Goal: Transaction & Acquisition: Purchase product/service

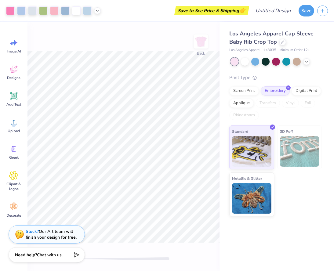
click at [236, 232] on div "Los Angeles Apparel Cap Sleeve Baby Rib Crop Top Los Angeles Apparel # 43035 Mi…" at bounding box center [277, 146] width 115 height 249
click at [19, 153] on div "Greek" at bounding box center [14, 152] width 22 height 23
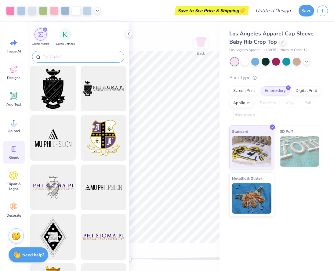
click at [58, 57] on input "text" at bounding box center [81, 57] width 78 height 6
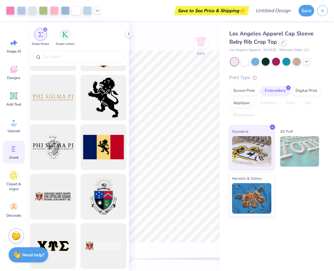
scroll to position [393, 0]
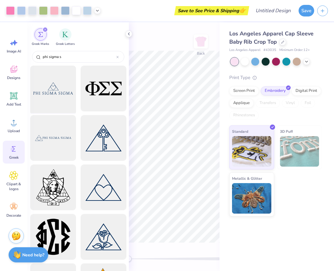
type input "phi sigma s"
click at [51, 96] on div at bounding box center [53, 89] width 50 height 50
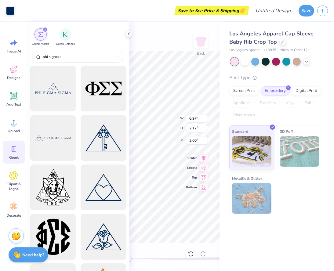
click at [42, 31] on div "filter for Greek Marks" at bounding box center [41, 34] width 12 height 12
click at [44, 31] on icon "filter for Greek Marks" at bounding box center [45, 30] width 2 height 2
click at [47, 29] on div "filter for Greek Marks" at bounding box center [45, 30] width 6 height 6
click at [128, 33] on icon at bounding box center [129, 33] width 5 height 5
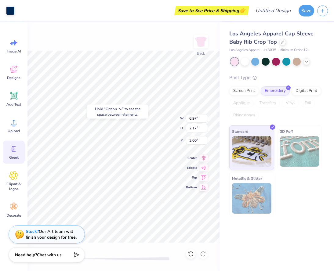
type input "3.49"
type input "2.51"
click at [191, 253] on icon at bounding box center [191, 254] width 6 height 6
type input "3.49"
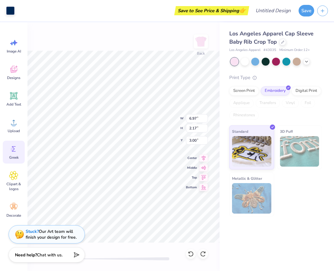
type input "2.51"
click at [16, 145] on icon at bounding box center [13, 149] width 9 height 9
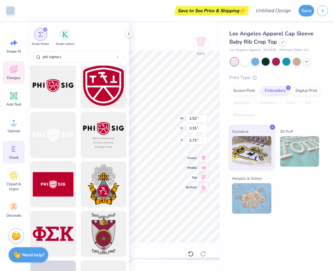
scroll to position [599, 0]
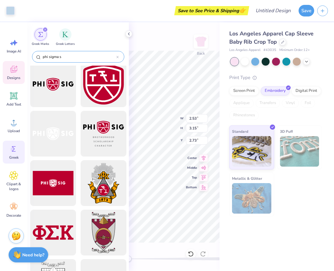
click at [69, 59] on input "phi sigma s" at bounding box center [79, 57] width 74 height 6
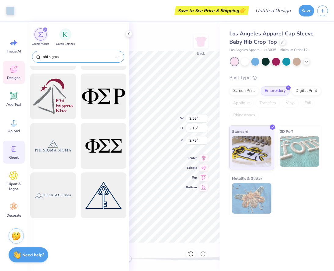
scroll to position [586, 0]
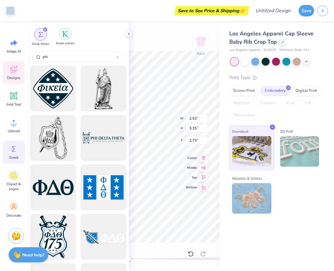
type input "phi"
click at [61, 36] on div "filter for Greek Letters" at bounding box center [65, 34] width 12 height 12
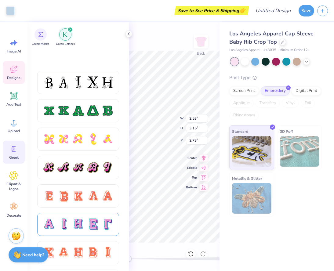
scroll to position [330, 0]
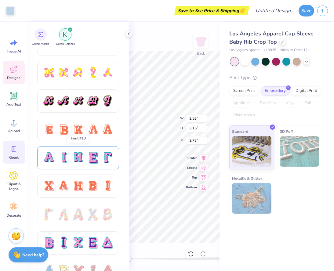
click at [66, 160] on div at bounding box center [63, 158] width 13 height 13
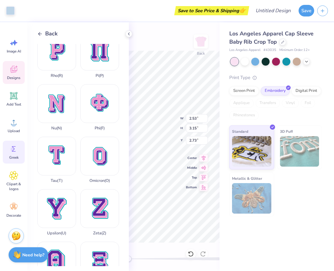
scroll to position [389, 0]
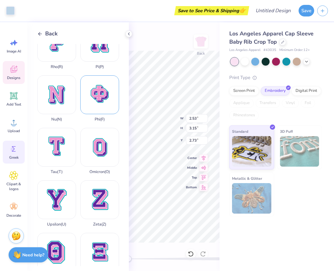
click at [100, 94] on div "Phi ( F )" at bounding box center [99, 99] width 39 height 46
type input "7.02"
type input "6.93"
type input "3.28"
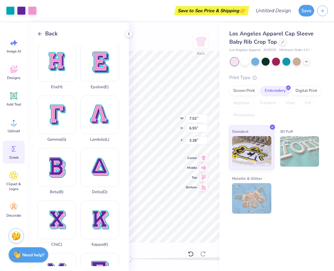
scroll to position [140, 0]
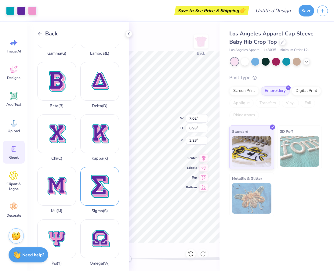
click at [97, 183] on div "Sigma ( S )" at bounding box center [99, 190] width 39 height 46
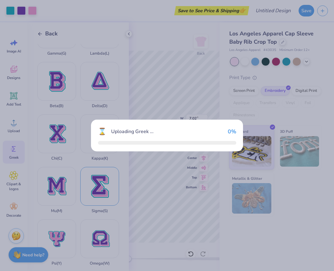
type input "9.09"
type input "2.20"
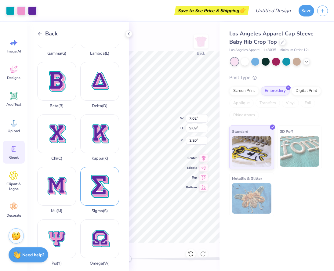
click at [97, 183] on div "Sigma ( S )" at bounding box center [99, 190] width 39 height 46
click at [190, 165] on div "Back W 7.02 7.02 " H 9.09 9.09 " Y 2.20 2.20 " Center Middle Top Bottom" at bounding box center [174, 146] width 91 height 249
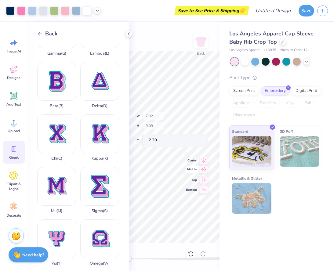
type input "2.70"
type input "3.50"
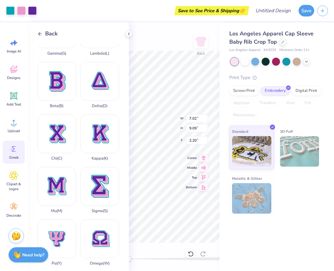
type input "2.63"
type input "3.40"
type input "7.89"
type input "7.02"
type input "6.93"
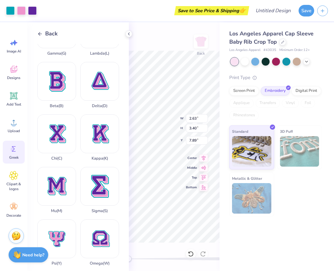
type input "3.28"
type input "4.09"
type input "4.04"
type input "6.17"
type input "2.53"
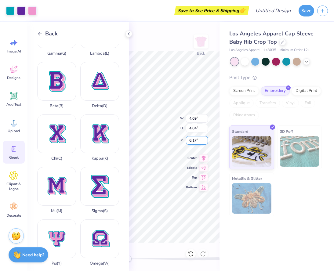
type input "3.15"
type input "2.78"
type input "2.36"
type input "3.10"
type input "2.76"
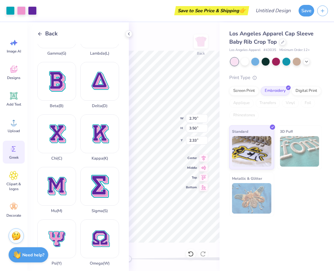
type input "1.73"
type input "2.24"
click at [182, 160] on div "Back W 1.73 1.73 " H 2.24 2.24 " Y 2.33 2.33 " Center Middle Top Bottom" at bounding box center [174, 146] width 91 height 249
drag, startPoint x: 190, startPoint y: 189, endPoint x: 187, endPoint y: 140, distance: 48.4
click at [187, 140] on div "Back W 1.73 1.73 " H 2.24 2.24 " Y 2.33 2.33 " Center Middle Top Bottom" at bounding box center [174, 146] width 91 height 249
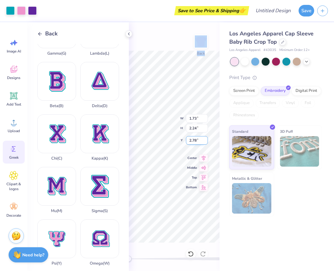
click at [193, 144] on div "Back W 1.73 1.73 " H 2.24 2.24 " Y 2.78 2.78 " Center Middle Top Bottom" at bounding box center [174, 146] width 91 height 249
type input "2.24"
type input "2.22"
type input "5.21"
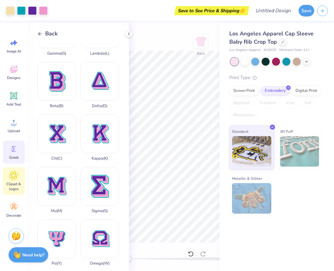
click at [11, 184] on span "Clipart & logos" at bounding box center [14, 187] width 20 height 10
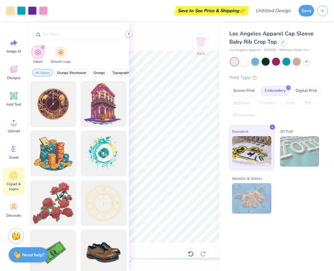
click at [127, 34] on icon at bounding box center [129, 33] width 5 height 5
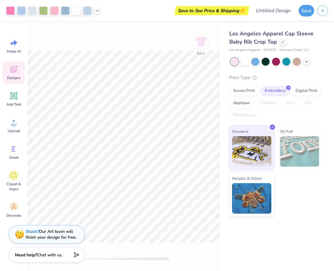
click at [15, 76] on span "Designs" at bounding box center [13, 78] width 13 height 5
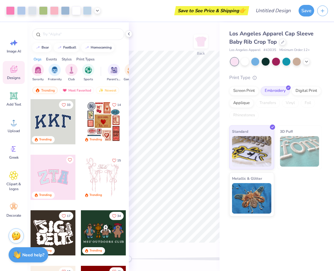
click at [58, 176] on div at bounding box center [53, 177] width 45 height 45
click at [50, 41] on div at bounding box center [79, 32] width 102 height 21
click at [50, 34] on input "text" at bounding box center [81, 34] width 78 height 6
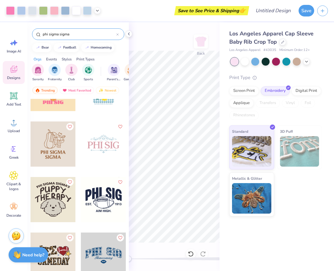
scroll to position [94, 0]
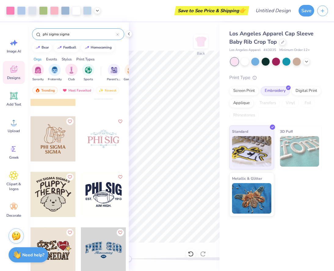
type input "phi sigma sigma"
click at [98, 200] on div at bounding box center [103, 194] width 45 height 45
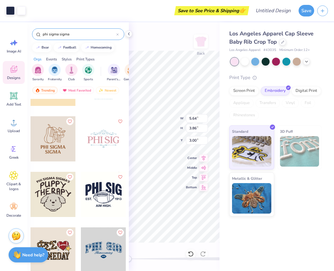
type input "6.97"
type input "3.49"
type input "2.51"
click at [129, 35] on icon at bounding box center [129, 33] width 5 height 5
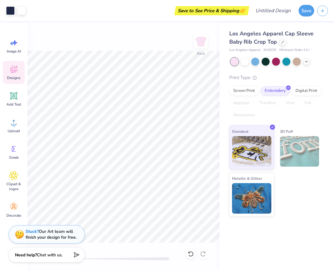
click at [273, 228] on div "Los Angeles Apparel Cap Sleeve Baby Rib Crop Top Los Angeles Apparel # 43035 Mi…" at bounding box center [277, 146] width 115 height 249
click at [307, 10] on button "Save" at bounding box center [307, 10] width 16 height 12
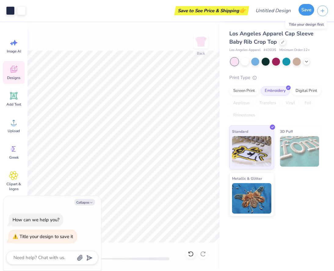
click at [306, 12] on button "Save" at bounding box center [307, 10] width 16 height 12
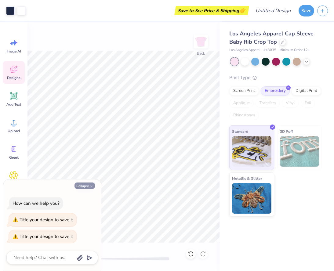
click at [91, 188] on icon "button" at bounding box center [92, 187] width 4 height 4
type textarea "x"
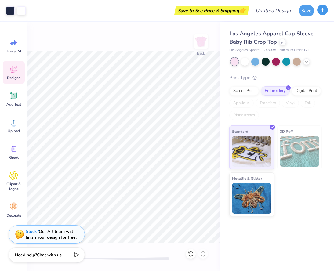
click at [322, 12] on icon "button" at bounding box center [322, 9] width 5 height 5
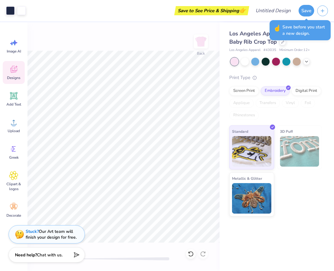
click at [288, 28] on span "Save before you start a new design." at bounding box center [305, 30] width 45 height 13
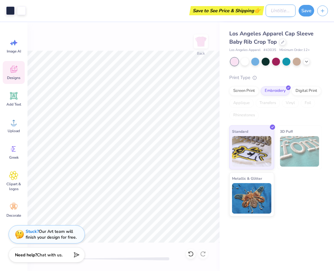
click at [259, 13] on div "Art colors Save to See Price & Shipping 👉 Design Title Save" at bounding box center [167, 10] width 334 height 21
type input "phi"
click at [305, 6] on button "Save" at bounding box center [307, 10] width 16 height 12
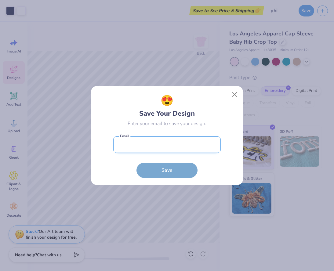
click at [142, 147] on input "email" at bounding box center [167, 145] width 108 height 17
type input "tesellers@widener.edu"
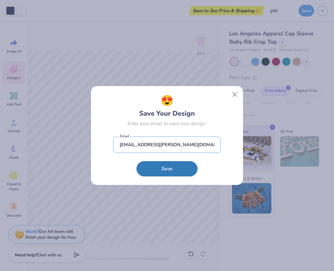
click at [137, 161] on button "Save" at bounding box center [167, 168] width 61 height 15
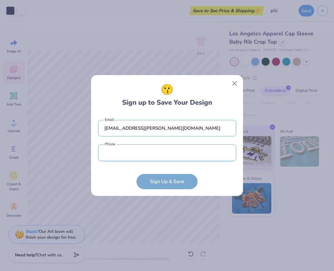
click at [131, 154] on input "tel" at bounding box center [167, 153] width 138 height 17
type input "(856) 630-2737"
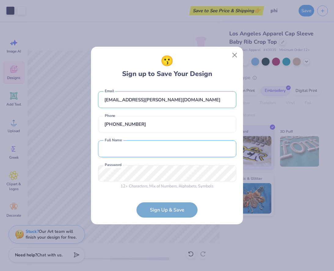
click at [136, 153] on input "text" at bounding box center [167, 149] width 138 height 17
type input "Tessa Sellers"
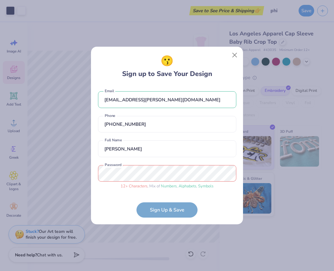
click at [168, 210] on form "tesellers@widener.edu Email (856) 630-2737 Phone Tessa Sellers Full Name 12 + C…" at bounding box center [167, 151] width 138 height 133
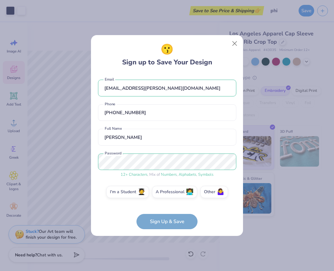
click at [160, 221] on form "tesellers@widener.edu Email (856) 630-2737 Phone Tessa Sellers Full Name 12 + C…" at bounding box center [167, 152] width 138 height 156
click at [175, 218] on form "tesellers@widener.edu Email (856) 630-2737 Phone Tessa Sellers Full Name 12 + C…" at bounding box center [167, 152] width 138 height 156
click at [127, 193] on label "I'm a Student 🧑‍🎓" at bounding box center [127, 191] width 43 height 12
click at [165, 193] on input "I'm a Student 🧑‍🎓" at bounding box center [167, 194] width 4 height 4
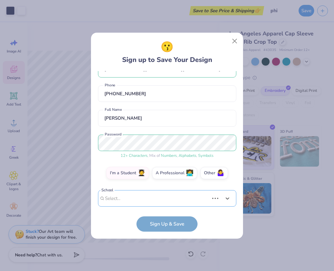
click at [139, 201] on div "tesellers@widener.edu Email (856) 630-2737 Phone Tessa Sellers Full Name 12 + C…" at bounding box center [167, 139] width 138 height 136
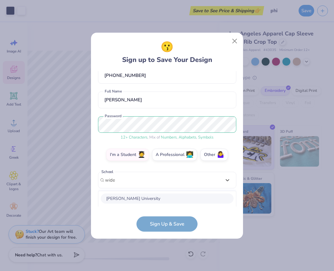
scroll to position [111, 0]
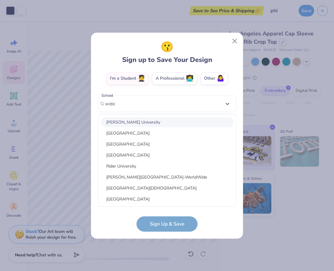
click at [123, 125] on div "Widener University" at bounding box center [167, 122] width 133 height 10
type input "wide"
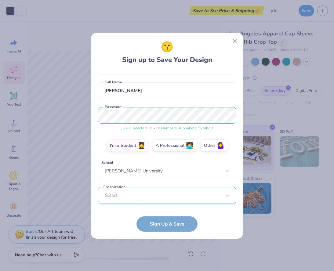
scroll to position [136, 0]
click at [142, 198] on div "Select..." at bounding box center [167, 195] width 138 height 17
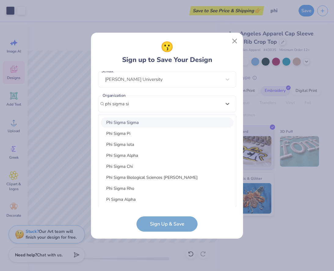
click at [127, 124] on div "Phi Sigma Sigma" at bounding box center [167, 123] width 133 height 10
type input "phi sigma si"
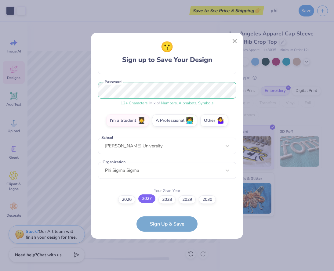
click at [147, 202] on label "2027" at bounding box center [146, 199] width 17 height 9
click at [165, 267] on input "2027" at bounding box center [167, 269] width 4 height 4
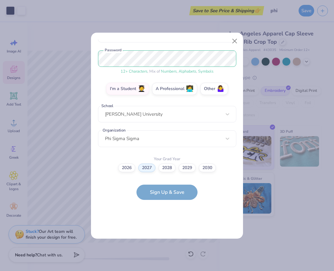
scroll to position [0, 0]
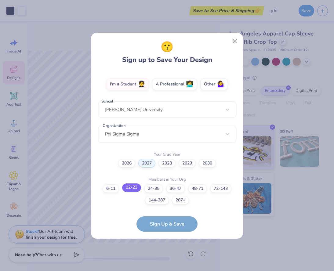
click at [134, 188] on label "12-23" at bounding box center [131, 188] width 19 height 9
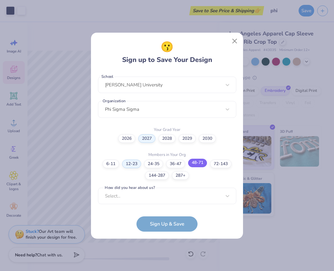
click at [197, 163] on label "48-71" at bounding box center [197, 163] width 19 height 9
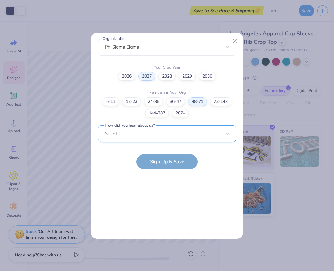
scroll to position [222, 0]
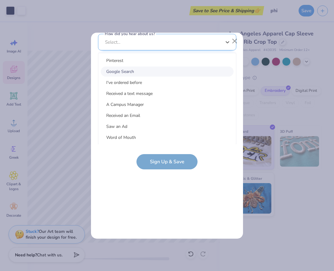
click at [122, 136] on div "option Google Search focused, 2 of 15. 15 results available. Use Up and Down to…" at bounding box center [167, 90] width 138 height 112
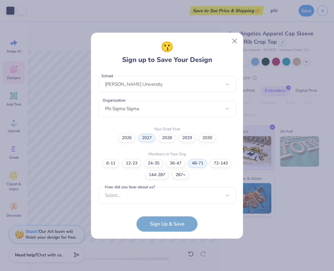
scroll to position [130, 0]
click at [167, 225] on form "tesellers@widener.edu Email (856) 630-2737 Phone Tessa Sellers Full Name 12 + C…" at bounding box center [167, 151] width 138 height 161
click at [171, 212] on form "tesellers@widener.edu Email (856) 630-2737 Phone Tessa Sellers Full Name 12 + C…" at bounding box center [167, 151] width 138 height 161
click at [169, 221] on form "tesellers@widener.edu Email (856) 630-2737 Phone Tessa Sellers Full Name 12 + C…" at bounding box center [167, 151] width 138 height 161
click at [135, 194] on div "Select..." at bounding box center [167, 196] width 138 height 17
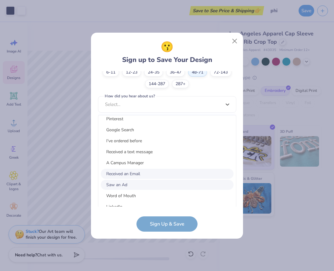
scroll to position [0, 0]
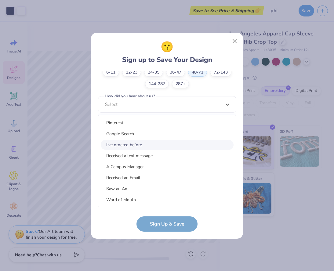
click at [122, 146] on div "I've ordered before" at bounding box center [167, 145] width 133 height 10
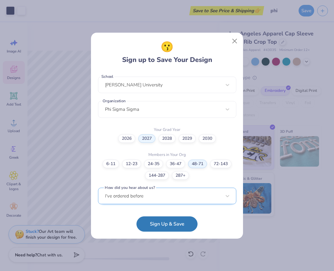
click at [128, 194] on div "I've ordered before" at bounding box center [167, 196] width 138 height 17
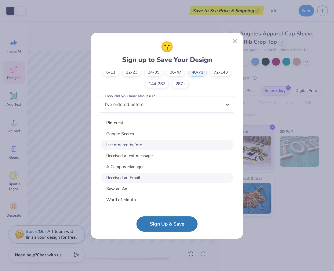
click at [113, 174] on div "Received an Email" at bounding box center [167, 178] width 133 height 10
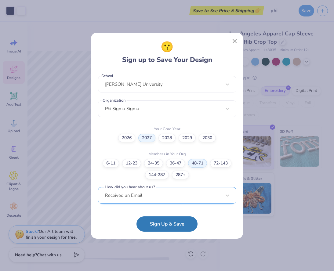
click at [134, 195] on div "Received an Email" at bounding box center [167, 195] width 138 height 17
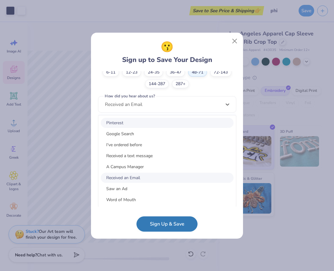
click at [113, 125] on div "Pinterest" at bounding box center [167, 123] width 133 height 10
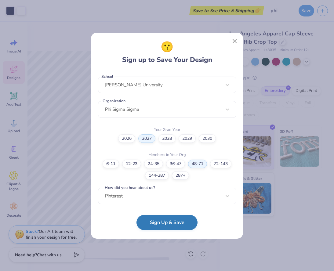
click at [161, 225] on button "Sign Up & Save" at bounding box center [167, 222] width 61 height 15
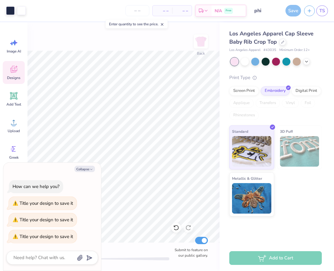
click at [227, 209] on div "Los Angeles Apparel Cap Sleeve Baby Rib Crop Top Los Angeles Apparel # 43035 Mi…" at bounding box center [277, 119] width 115 height 194
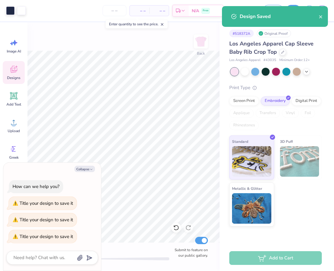
click at [261, 257] on div "Add to Cart" at bounding box center [276, 259] width 93 height 14
click at [321, 17] on icon "close" at bounding box center [320, 16] width 3 height 3
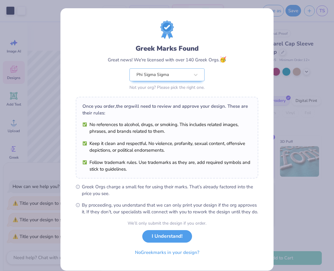
scroll to position [15, 0]
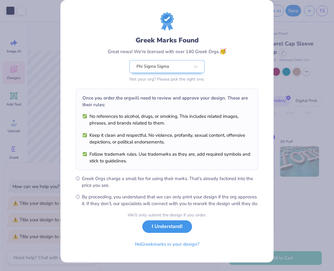
click at [159, 229] on button "I Understand!" at bounding box center [167, 227] width 50 height 13
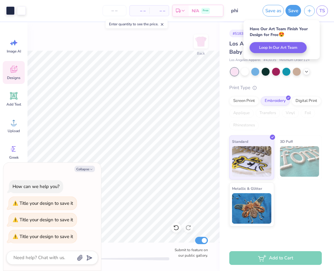
scroll to position [0, 0]
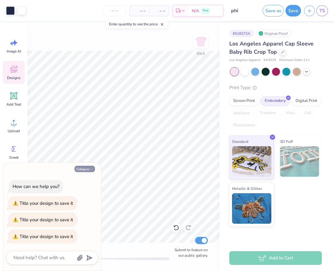
click at [90, 171] on icon "button" at bounding box center [92, 170] width 4 height 4
type textarea "x"
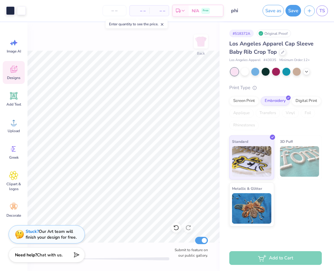
click at [245, 256] on div "Add to Cart" at bounding box center [276, 259] width 93 height 14
click at [245, 250] on div "Add to Cart" at bounding box center [277, 259] width 115 height 26
click at [307, 71] on polyline at bounding box center [307, 71] width 2 height 1
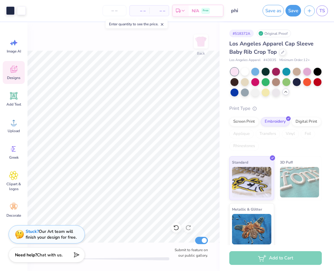
scroll to position [2, 0]
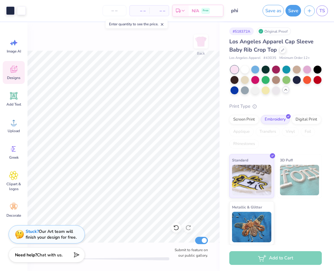
click at [141, 10] on span "– –" at bounding box center [140, 11] width 12 height 6
click at [139, 11] on span "– –" at bounding box center [140, 11] width 12 height 6
click at [141, 11] on span "– –" at bounding box center [140, 11] width 12 height 6
click at [123, 10] on input "number" at bounding box center [115, 10] width 24 height 11
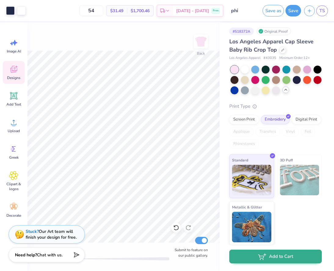
type input "54"
click at [286, 258] on button "Add to Cart" at bounding box center [276, 257] width 93 height 14
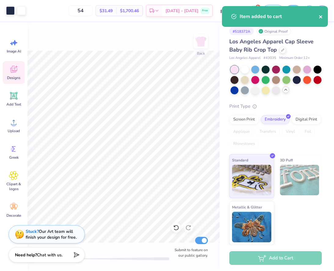
click at [322, 17] on icon "close" at bounding box center [320, 16] width 3 height 3
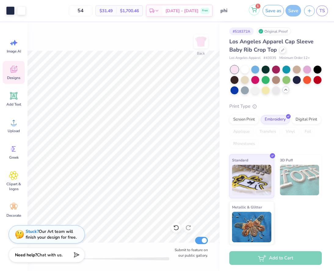
click at [251, 10] on button "1" at bounding box center [254, 10] width 11 height 11
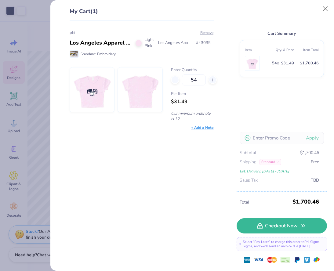
click at [84, 98] on img at bounding box center [92, 90] width 37 height 45
click at [99, 91] on img at bounding box center [92, 90] width 37 height 45
click at [17, 135] on div "My Cart (1) phi Los Angeles Apparel Cap Sleeve Baby Rib Crop Top Light Pink Los…" at bounding box center [167, 135] width 334 height 271
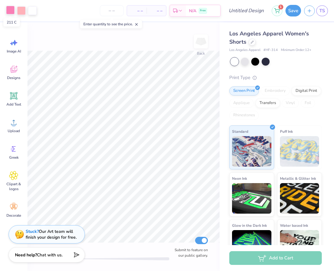
click at [13, 13] on div at bounding box center [10, 10] width 9 height 9
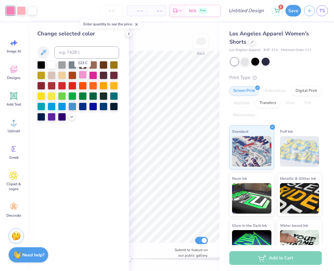
click at [85, 75] on div at bounding box center [83, 75] width 8 height 8
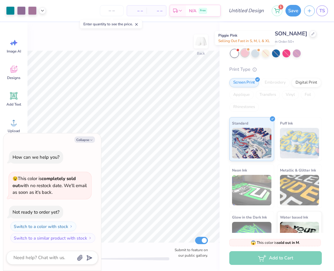
click at [246, 56] on div at bounding box center [245, 53] width 8 height 8
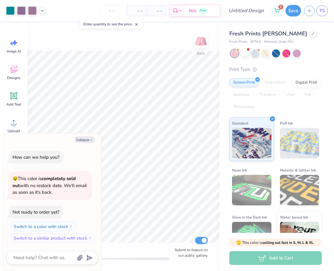
scroll to position [34, 0]
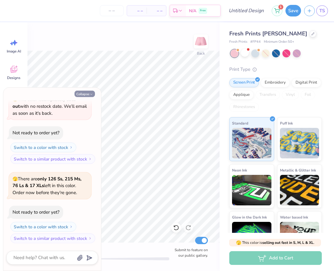
click at [81, 94] on button "Collapse" at bounding box center [85, 94] width 20 height 6
type textarea "x"
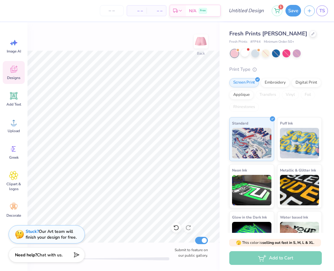
click at [15, 74] on icon at bounding box center [13, 69] width 9 height 9
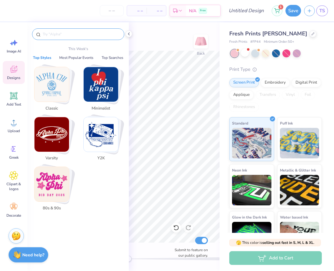
click at [52, 34] on input "text" at bounding box center [81, 34] width 78 height 6
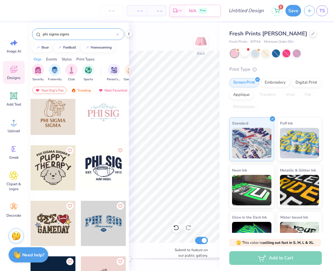
scroll to position [186, 0]
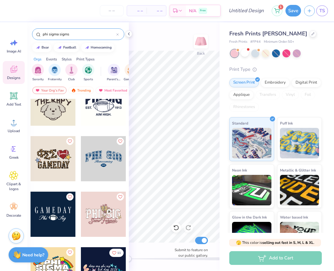
type input "phi sigma sigms"
click at [102, 109] on div at bounding box center [103, 103] width 45 height 45
click at [172, 48] on div "Back W 5.02 5.02 " H 3.44 3.44 " Y 3.65 3.65 " Center Middle Top Bottom Submit …" at bounding box center [174, 146] width 91 height 249
click at [129, 34] on icon at bounding box center [129, 33] width 5 height 5
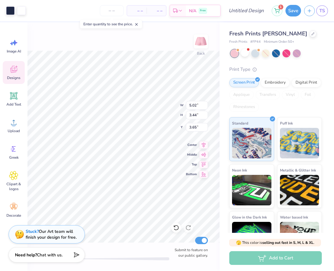
type input "3.55"
type input "2.44"
type input "4.66"
click at [112, 13] on input "number" at bounding box center [112, 10] width 24 height 11
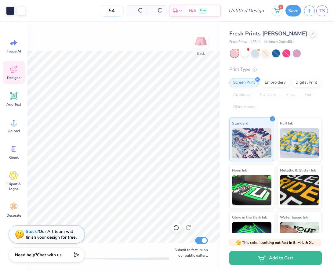
type input "54"
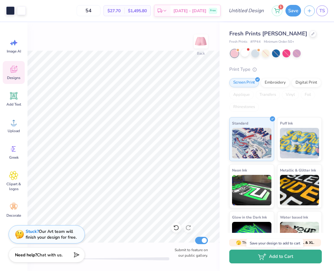
click at [261, 258] on icon "button" at bounding box center [262, 256] width 6 height 3
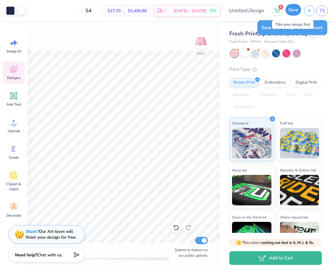
click at [292, 9] on button "Save" at bounding box center [294, 10] width 16 height 12
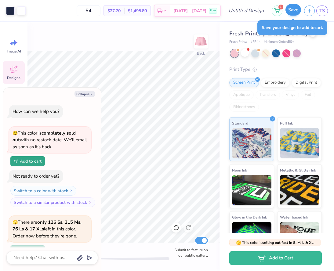
scroll to position [70, 0]
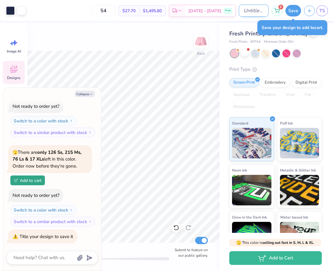
type textarea "x"
click at [248, 9] on input "Design Title" at bounding box center [254, 11] width 30 height 12
type input "s"
type textarea "x"
type input "sh"
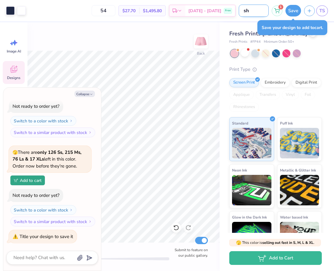
type textarea "x"
type input "sho"
type textarea "x"
type input "shor"
type textarea "x"
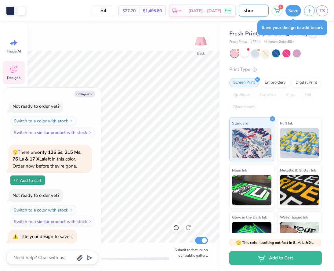
type input "short"
type textarea "x"
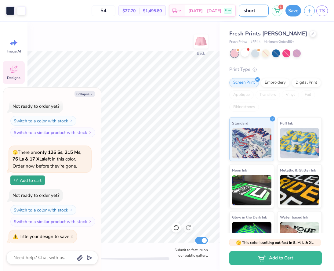
type input "shorts"
type textarea "x"
type input "shorts"
click at [291, 9] on button "Save" at bounding box center [294, 10] width 16 height 12
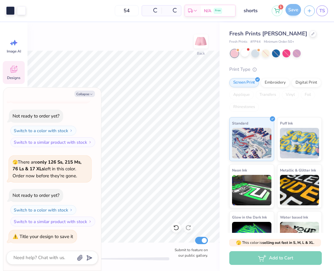
scroll to position [50, 0]
click at [262, 264] on div "Add to Cart" at bounding box center [276, 259] width 93 height 14
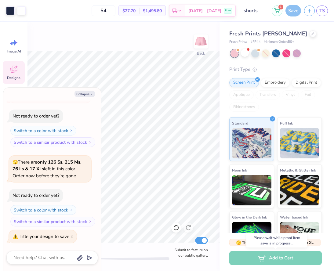
click at [276, 260] on div "Add to Cart" at bounding box center [276, 259] width 93 height 14
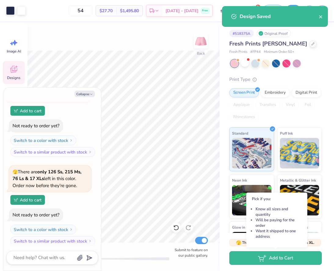
scroll to position [70, 0]
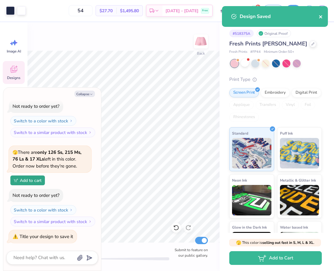
click at [320, 16] on icon "close" at bounding box center [320, 16] width 3 height 3
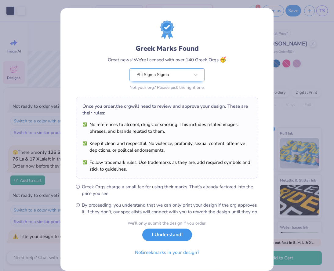
click at [162, 242] on button "I Understand!" at bounding box center [167, 235] width 50 height 13
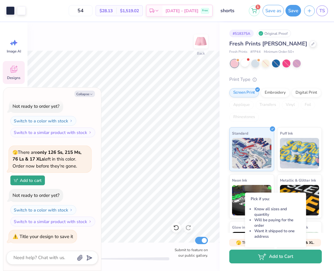
click at [257, 260] on button "Add to Cart" at bounding box center [276, 257] width 93 height 14
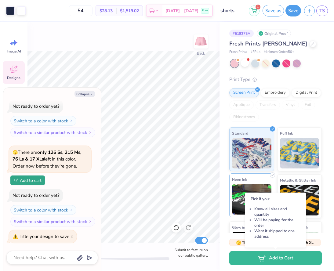
scroll to position [50, 0]
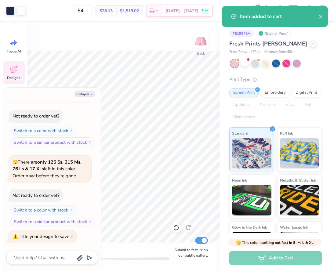
click at [320, 12] on div "Item added to cart" at bounding box center [275, 16] width 106 height 21
click at [320, 15] on icon "close" at bounding box center [321, 16] width 4 height 5
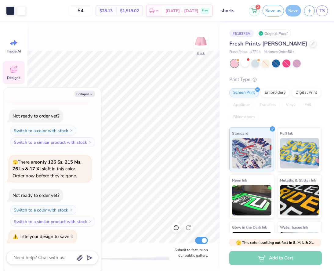
click at [254, 7] on div "Item added to cart" at bounding box center [275, 6] width 109 height 2
click at [255, 12] on button "2" at bounding box center [254, 10] width 11 height 11
type textarea "x"
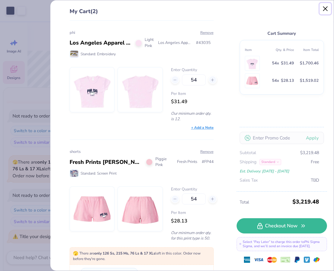
click at [327, 10] on button "Close" at bounding box center [326, 9] width 12 height 12
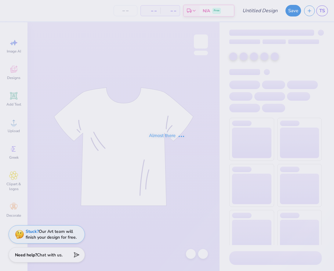
type input "shorts"
type input "54"
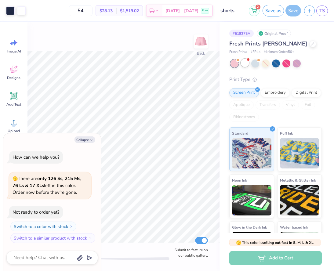
click at [246, 63] on div at bounding box center [245, 63] width 8 height 8
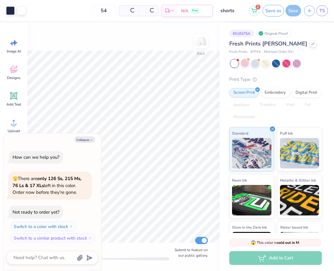
scroll to position [41, 0]
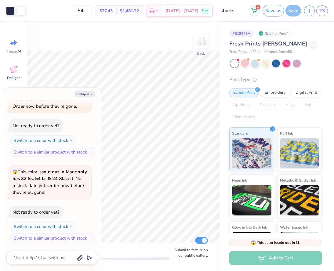
click at [255, 259] on div "Add to Cart" at bounding box center [276, 259] width 93 height 14
click at [290, 10] on div "Save" at bounding box center [294, 11] width 16 height 12
click at [273, 9] on button "Save as" at bounding box center [273, 10] width 21 height 12
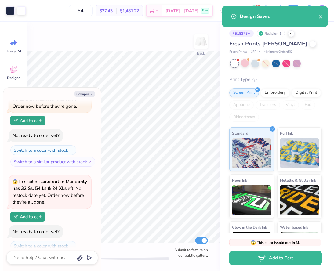
click at [268, 263] on button "Add to Cart" at bounding box center [276, 259] width 93 height 14
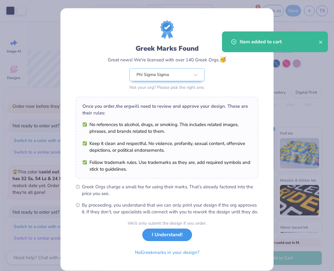
click at [161, 242] on button "I Understand!" at bounding box center [167, 235] width 50 height 13
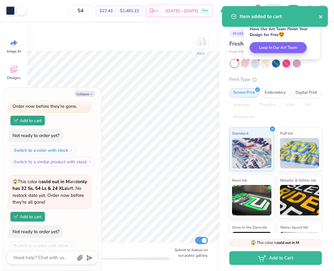
click at [319, 17] on icon "close" at bounding box center [321, 16] width 4 height 5
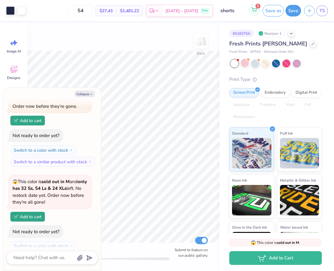
click at [254, 13] on button "3" at bounding box center [254, 10] width 11 height 11
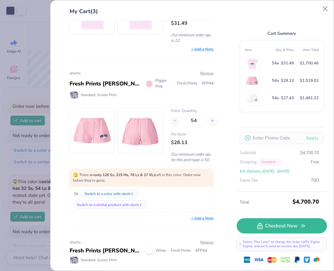
scroll to position [79, 0]
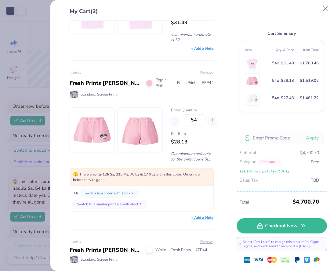
click at [205, 73] on button "Remove" at bounding box center [207, 73] width 14 height 6
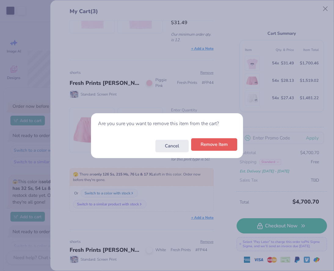
click at [206, 147] on button "Remove Item" at bounding box center [214, 144] width 46 height 13
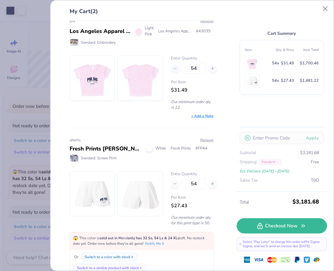
scroll to position [10, 0]
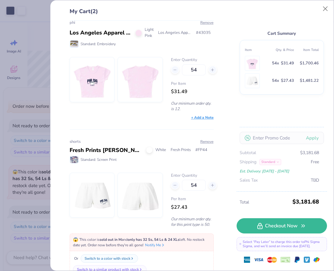
click at [140, 35] on div at bounding box center [139, 33] width 6 height 6
click at [140, 34] on div at bounding box center [139, 33] width 6 height 6
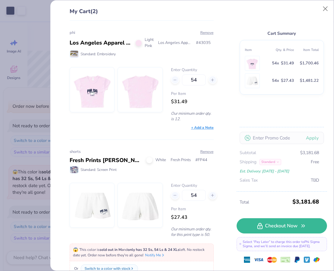
scroll to position [0, 0]
click at [142, 43] on div at bounding box center [139, 43] width 6 height 6
click at [141, 43] on div at bounding box center [139, 43] width 6 height 6
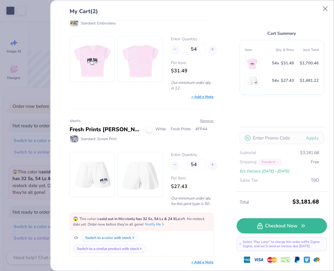
click at [124, 238] on div "Switch to a color with stock" at bounding box center [108, 238] width 46 height 6
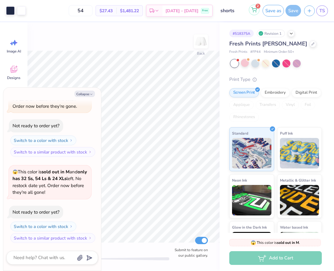
type textarea "x"
click at [256, 12] on button "2" at bounding box center [254, 10] width 11 height 11
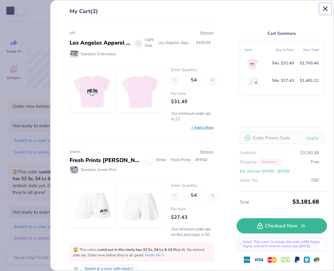
click at [325, 8] on button "Close" at bounding box center [326, 9] width 12 height 12
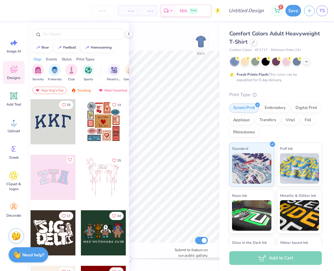
click at [125, 35] on div at bounding box center [79, 32] width 102 height 21
click at [129, 34] on icon at bounding box center [129, 33] width 5 height 5
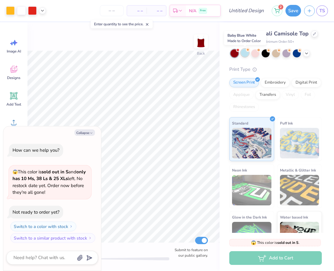
click at [243, 52] on div at bounding box center [245, 53] width 8 height 8
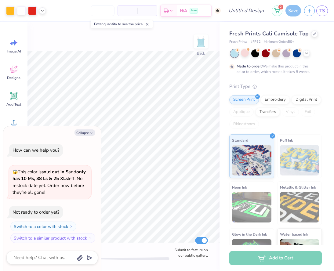
scroll to position [12, 0]
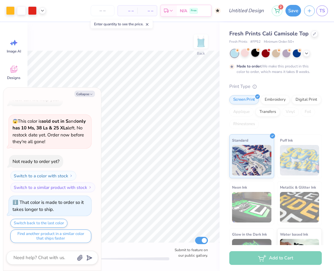
click at [259, 54] on div at bounding box center [256, 53] width 8 height 8
click at [248, 52] on div at bounding box center [245, 53] width 8 height 8
click at [299, 54] on div at bounding box center [297, 53] width 8 height 8
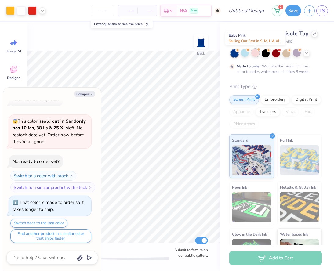
click at [258, 55] on div at bounding box center [256, 53] width 8 height 8
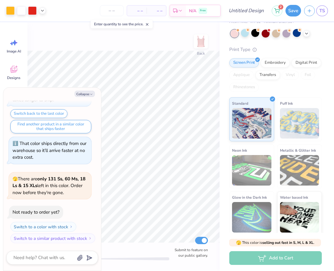
scroll to position [18, 0]
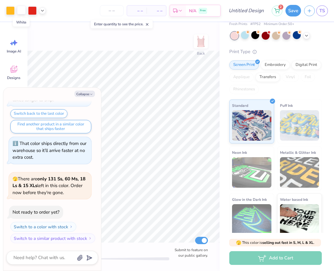
click at [20, 11] on div at bounding box center [21, 10] width 9 height 9
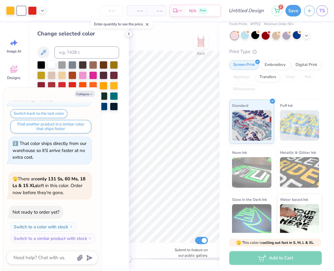
click at [51, 68] on div at bounding box center [52, 65] width 8 height 8
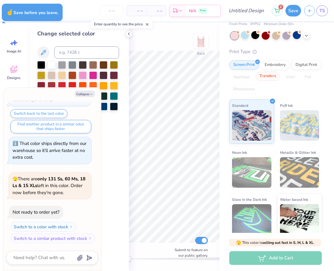
type textarea "x"
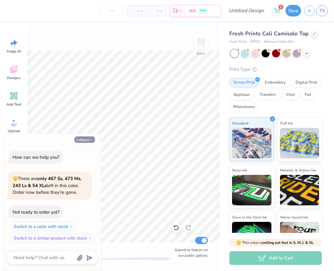
click at [86, 141] on button "Collapse" at bounding box center [85, 140] width 20 height 6
type textarea "x"
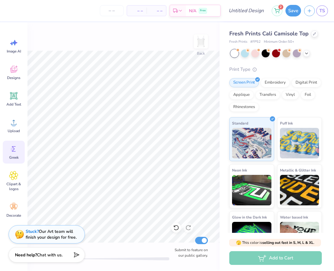
click at [10, 154] on div "Greek" at bounding box center [14, 152] width 22 height 23
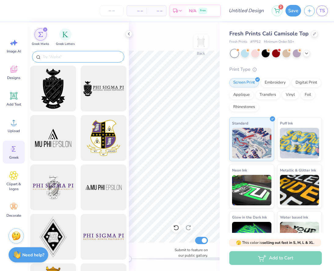
click at [94, 60] on div at bounding box center [78, 57] width 92 height 12
click at [91, 59] on input "text" at bounding box center [81, 57] width 78 height 6
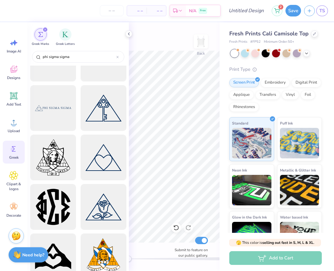
scroll to position [29, 0]
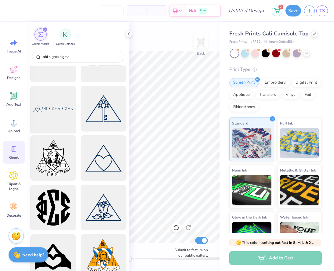
type input "phi sigma sigma"
click at [51, 110] on div at bounding box center [53, 109] width 50 height 50
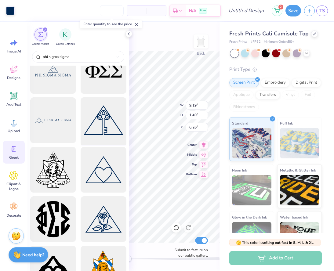
scroll to position [0, 0]
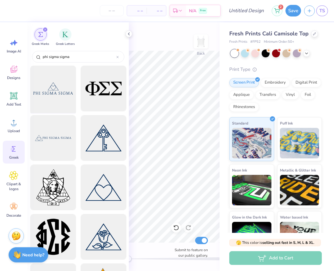
click at [56, 98] on div at bounding box center [53, 89] width 50 height 50
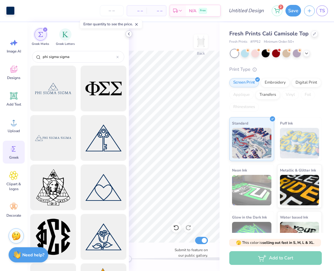
click at [127, 34] on icon at bounding box center [129, 33] width 5 height 5
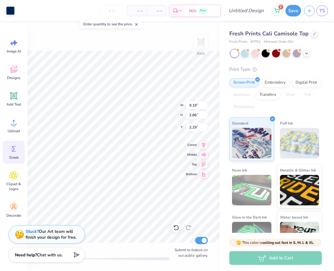
type input "7.31"
type input "2.28"
type input "4.96"
type input "1.54"
click at [254, 54] on div at bounding box center [256, 53] width 8 height 8
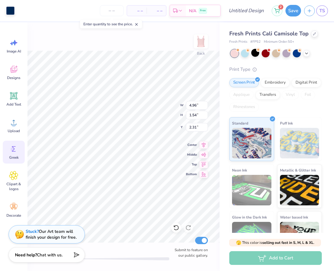
type input "2.38"
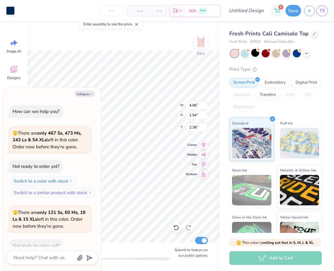
scroll to position [34, 0]
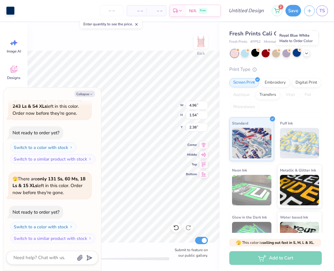
click at [297, 56] on div at bounding box center [297, 53] width 8 height 8
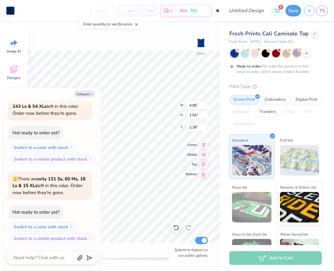
scroll to position [84, 0]
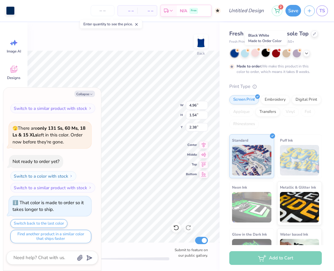
click at [264, 54] on div at bounding box center [266, 53] width 8 height 8
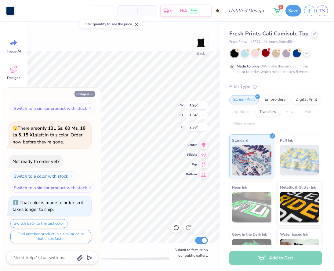
click at [89, 93] on button "Collapse" at bounding box center [85, 94] width 20 height 6
type textarea "x"
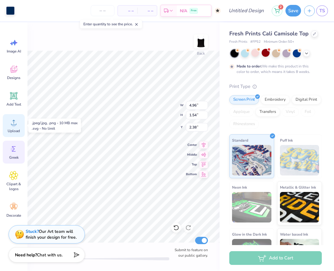
click at [14, 129] on span "Upload" at bounding box center [14, 131] width 12 height 5
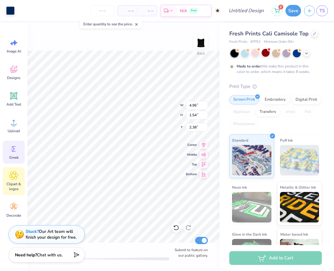
click at [19, 180] on div "Clipart & logos" at bounding box center [14, 182] width 22 height 28
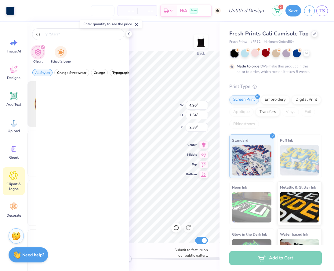
scroll to position [0, 0]
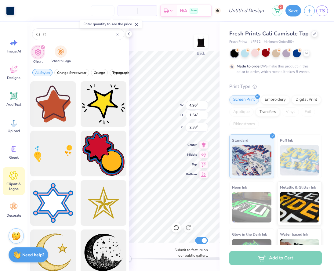
type input "s"
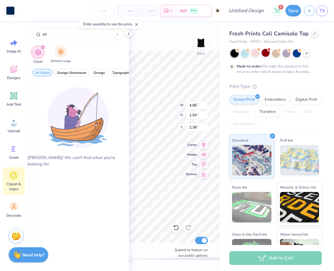
type input "p"
